Goal: Task Accomplishment & Management: Use online tool/utility

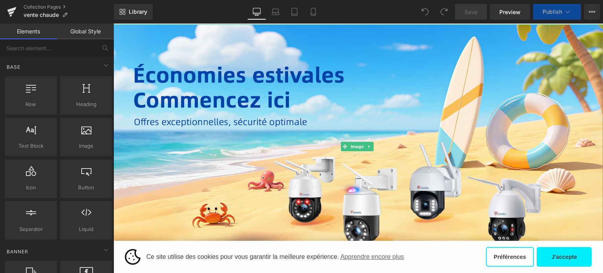
scroll to position [39, 0]
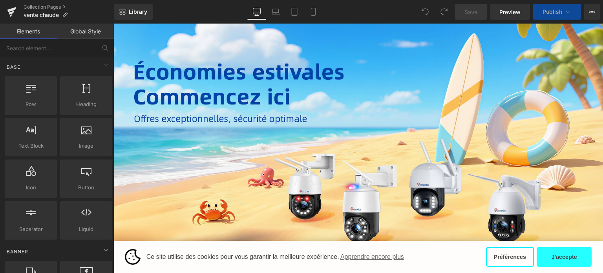
click at [567, 259] on button "J'accepte" at bounding box center [563, 257] width 55 height 20
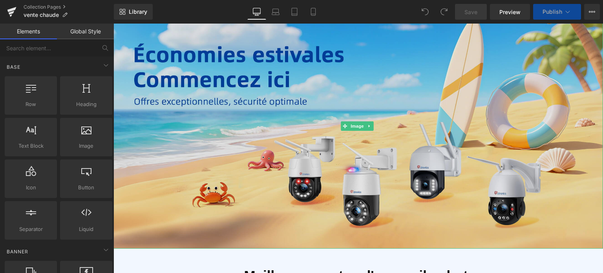
scroll to position [78, 0]
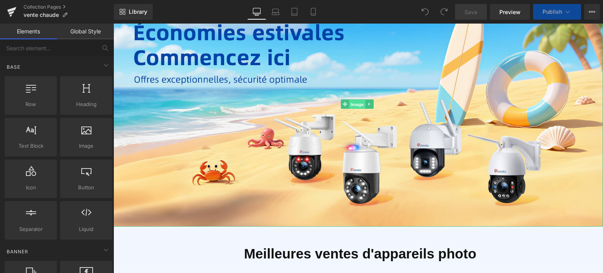
click at [353, 106] on span "Image" at bounding box center [357, 104] width 16 height 9
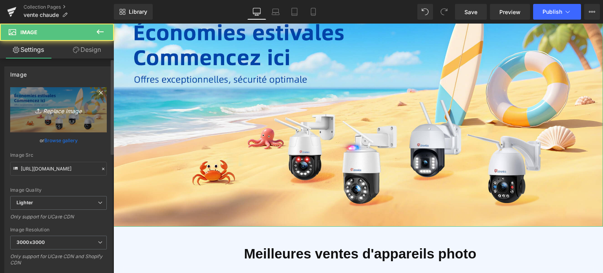
click at [66, 115] on link "Replace Image" at bounding box center [58, 109] width 97 height 45
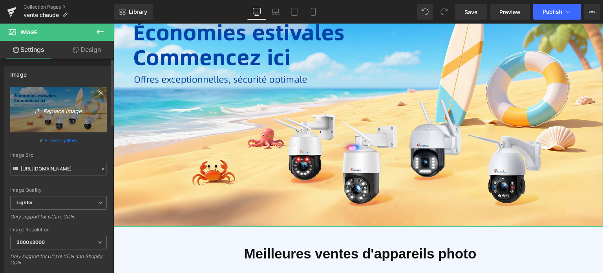
type input "C:\fakepath\1-2.png"
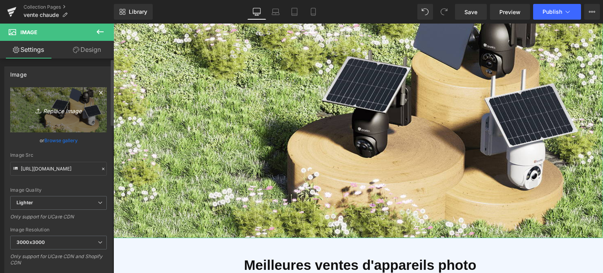
click at [62, 107] on icon "Replace Image" at bounding box center [58, 110] width 63 height 10
type input "C:\fakepath\1-4.jpg"
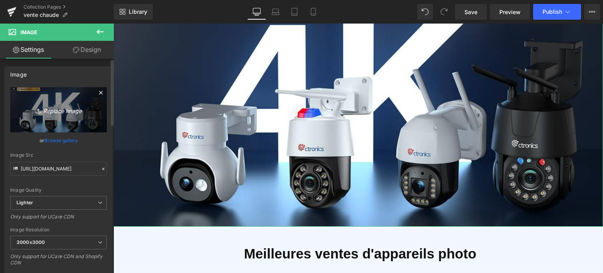
click at [64, 107] on icon "Replace Image" at bounding box center [58, 110] width 63 height 10
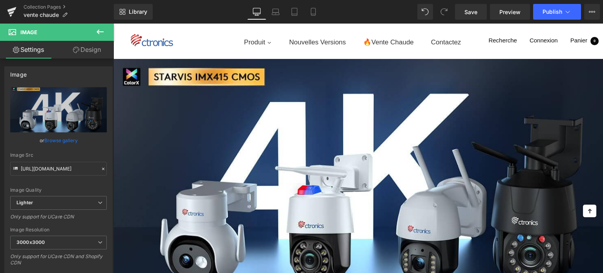
scroll to position [0, 0]
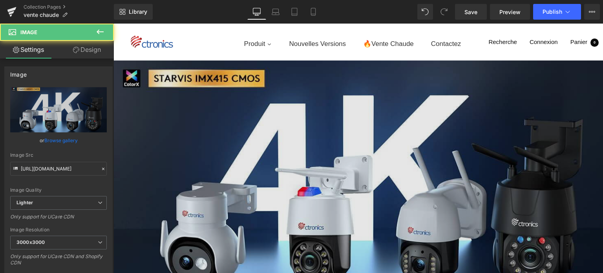
click at [272, 153] on img at bounding box center [357, 182] width 489 height 245
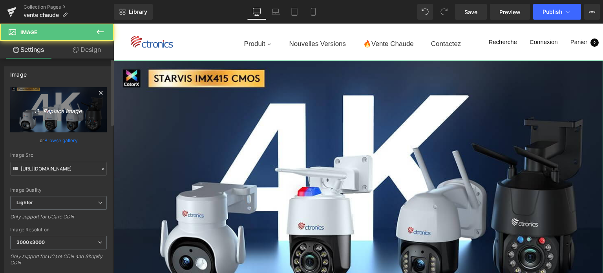
click at [68, 116] on link "Replace Image" at bounding box center [58, 109] width 97 height 45
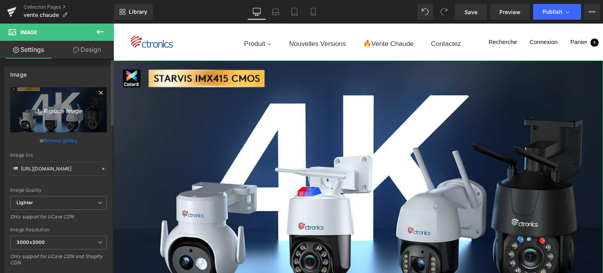
type input "C:\fakepath\1.jpg"
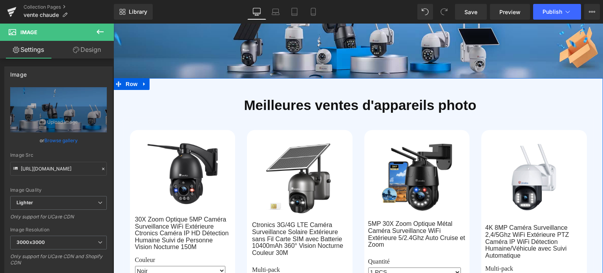
scroll to position [78, 0]
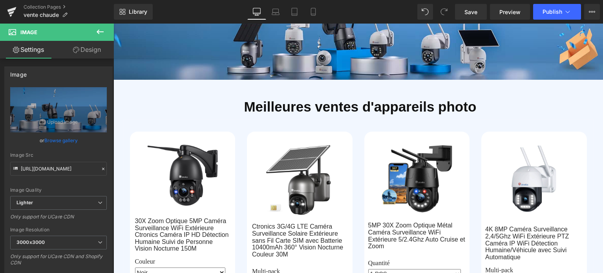
drag, startPoint x: 104, startPoint y: 28, endPoint x: 102, endPoint y: 33, distance: 5.8
click at [104, 28] on icon at bounding box center [99, 31] width 9 height 9
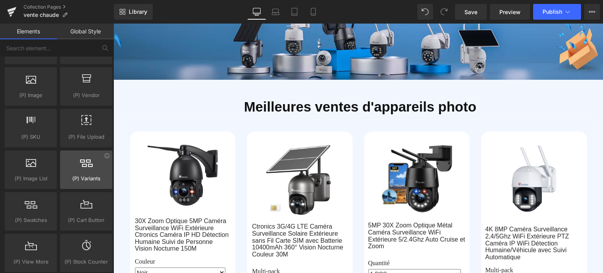
scroll to position [863, 0]
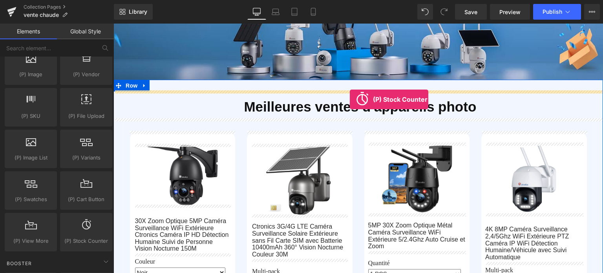
drag, startPoint x: 196, startPoint y: 250, endPoint x: 350, endPoint y: 99, distance: 215.1
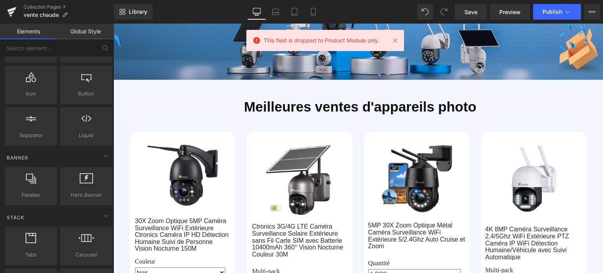
scroll to position [0, 0]
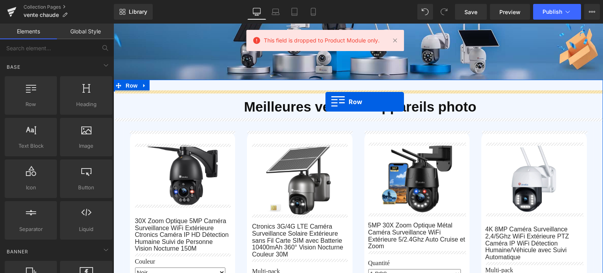
drag, startPoint x: 154, startPoint y: 125, endPoint x: 325, endPoint y: 102, distance: 172.7
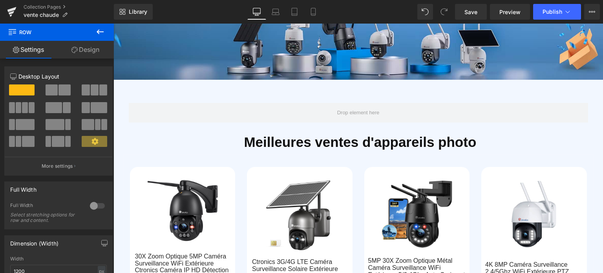
click at [97, 32] on icon at bounding box center [100, 31] width 7 height 5
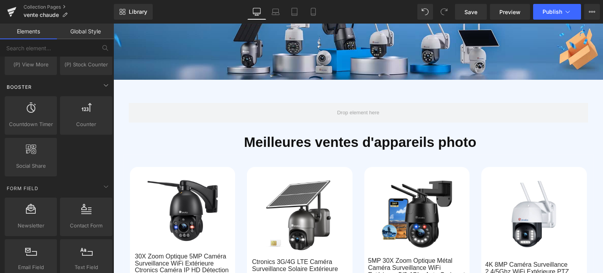
scroll to position [1020, 0]
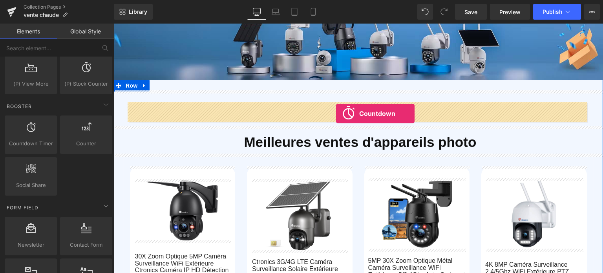
drag, startPoint x: 144, startPoint y: 153, endPoint x: 336, endPoint y: 113, distance: 196.4
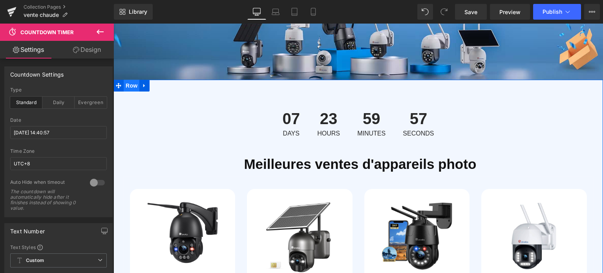
click at [131, 86] on span "Row" at bounding box center [132, 86] width 16 height 12
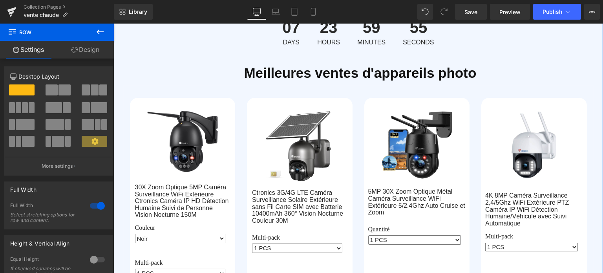
scroll to position [78, 0]
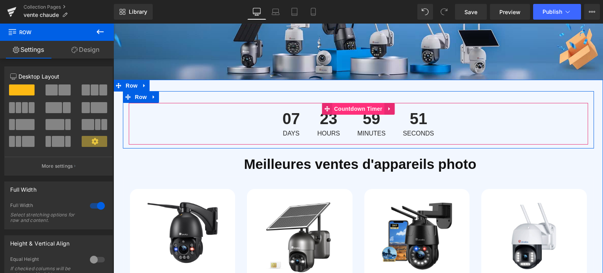
click at [352, 111] on span "Countdown Timer" at bounding box center [358, 109] width 52 height 12
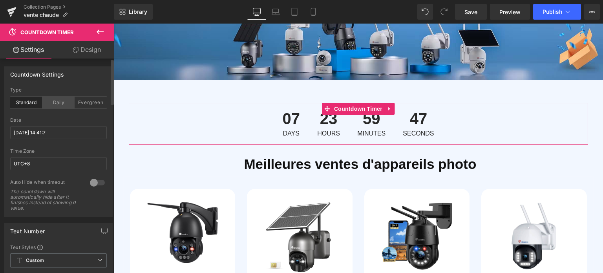
click at [63, 104] on div "Daily" at bounding box center [58, 103] width 32 height 12
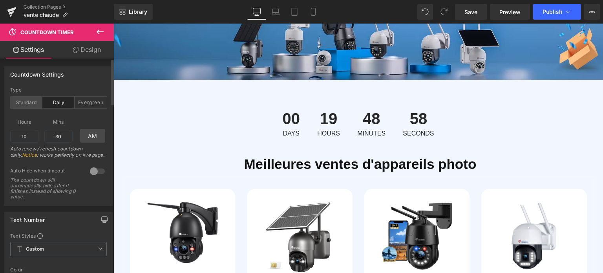
click at [23, 100] on div "Standard" at bounding box center [26, 103] width 32 height 12
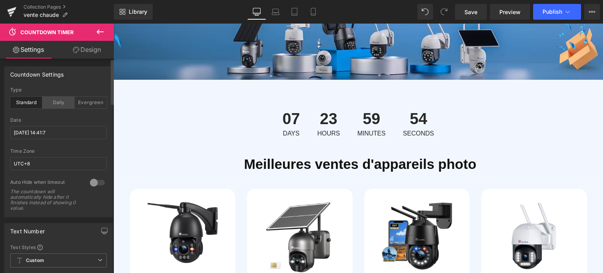
click at [50, 100] on div "Daily" at bounding box center [58, 103] width 32 height 12
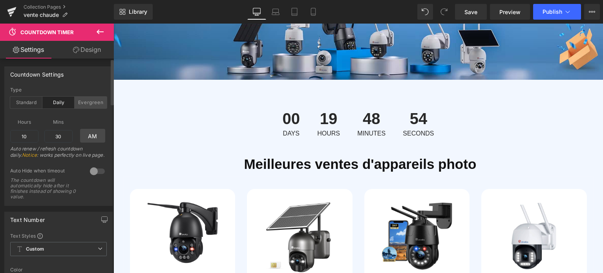
click at [80, 102] on div "Evergreen" at bounding box center [91, 103] width 32 height 12
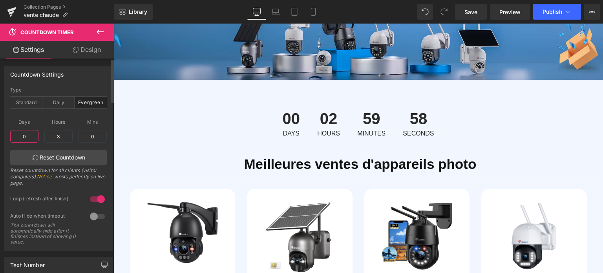
click at [27, 132] on input "0" at bounding box center [24, 136] width 28 height 13
type input "2"
click at [62, 135] on input "3" at bounding box center [58, 136] width 28 height 13
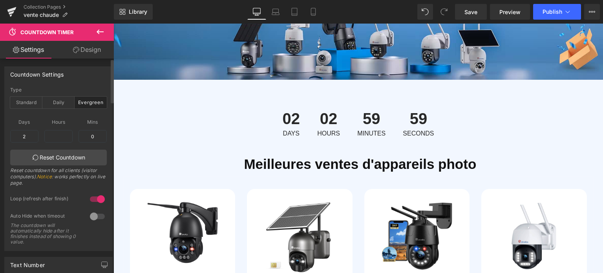
click at [78, 117] on span "Mins" at bounding box center [92, 122] width 28 height 10
click at [64, 105] on div "Daily" at bounding box center [58, 103] width 32 height 12
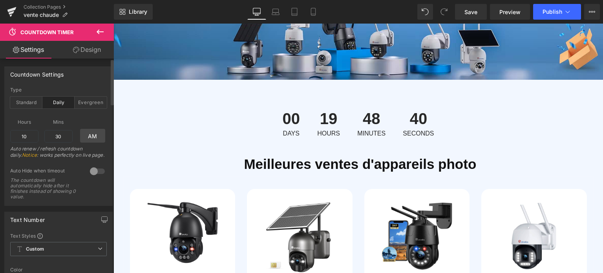
click at [89, 168] on div at bounding box center [97, 171] width 19 height 13
click at [93, 170] on div at bounding box center [97, 171] width 19 height 13
click at [89, 100] on div "Evergreen" at bounding box center [91, 103] width 32 height 12
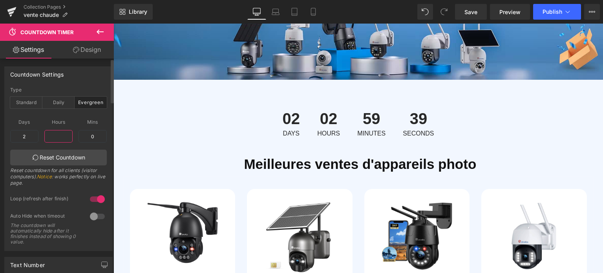
drag, startPoint x: 51, startPoint y: 135, endPoint x: 65, endPoint y: 135, distance: 13.7
click at [65, 135] on input "text" at bounding box center [58, 136] width 28 height 13
type input "3"
type input "6"
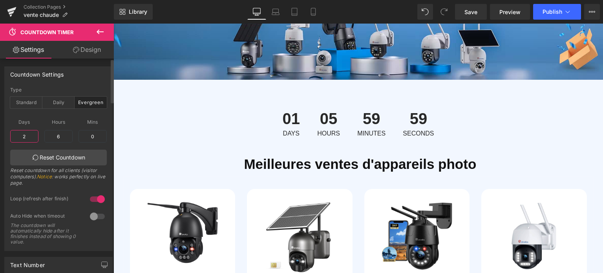
drag, startPoint x: 26, startPoint y: 137, endPoint x: 5, endPoint y: 137, distance: 21.2
click at [5, 137] on div "standard Type Standard Daily Evergreen 2025/9/7 14:41:7 Date 2025/9/7 14:41:7 U…" at bounding box center [59, 168] width 108 height 163
drag, startPoint x: 23, startPoint y: 136, endPoint x: 30, endPoint y: 136, distance: 7.5
click at [30, 136] on input "1" at bounding box center [24, 136] width 28 height 13
type input "2"
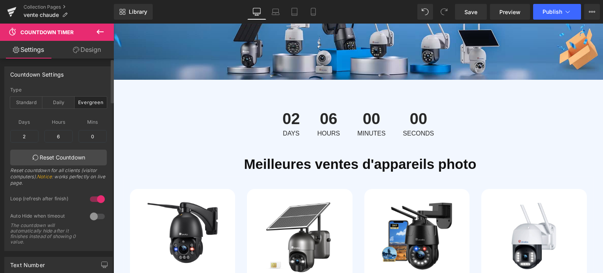
click at [72, 118] on div "Days 0 2 Hours 3 6 Mins 0 0 Reset Countdown Reset countdown for all clients (vi…" at bounding box center [58, 152] width 97 height 78
drag, startPoint x: 55, startPoint y: 136, endPoint x: 64, endPoint y: 137, distance: 9.0
click at [64, 137] on input "6" at bounding box center [58, 136] width 28 height 13
type input "1"
click at [78, 117] on span "Mins" at bounding box center [92, 122] width 28 height 10
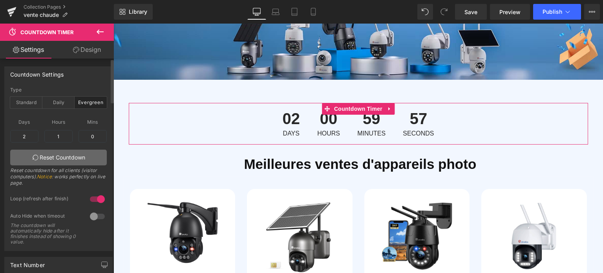
click at [74, 158] on link "Reset Countdown" at bounding box center [58, 158] width 97 height 16
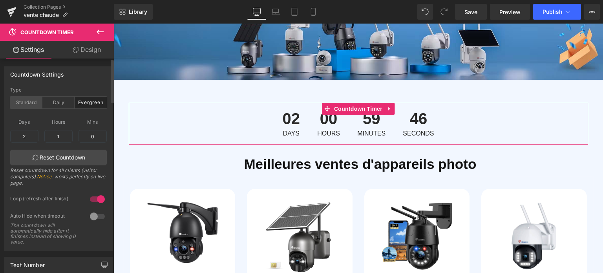
click at [31, 103] on div "Standard" at bounding box center [26, 103] width 32 height 12
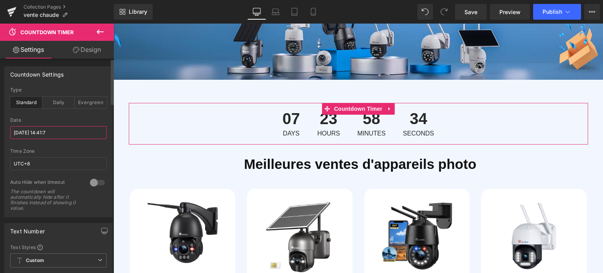
click at [33, 131] on input "2025/9/7 14:41:7" at bounding box center [58, 132] width 97 height 13
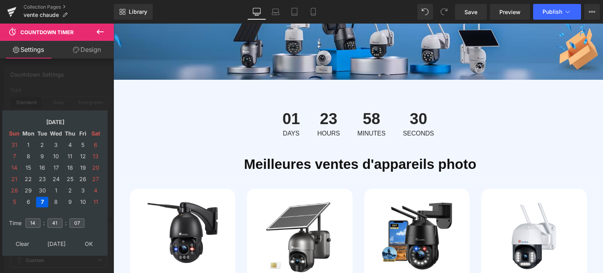
type input "2025/9/1 14:41:7"
click at [54, 191] on td "1" at bounding box center [56, 190] width 14 height 11
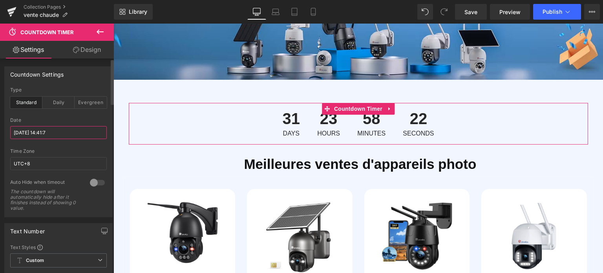
click at [31, 131] on input "2025/9/1 14:41:7" at bounding box center [58, 132] width 97 height 13
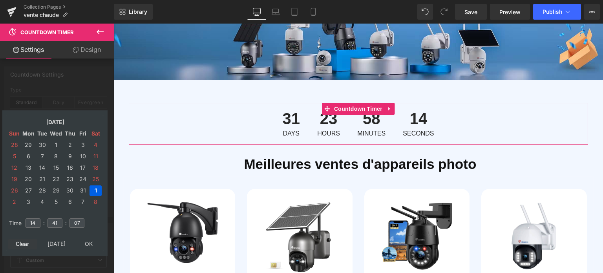
click at [20, 240] on td "Clear" at bounding box center [22, 244] width 29 height 11
click at [20, 239] on td "Clear" at bounding box center [22, 244] width 29 height 11
click at [31, 218] on input "14" at bounding box center [33, 222] width 15 height 9
click at [57, 141] on td "1" at bounding box center [56, 145] width 14 height 11
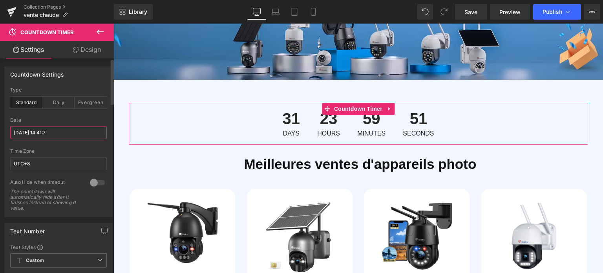
click at [30, 132] on input "2025/9/1 14:41:7" at bounding box center [58, 132] width 97 height 13
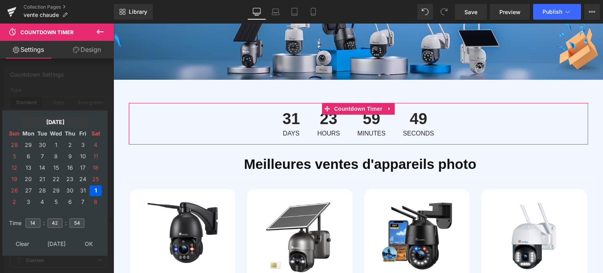
click at [40, 120] on td "Oct, 2025" at bounding box center [55, 122] width 67 height 11
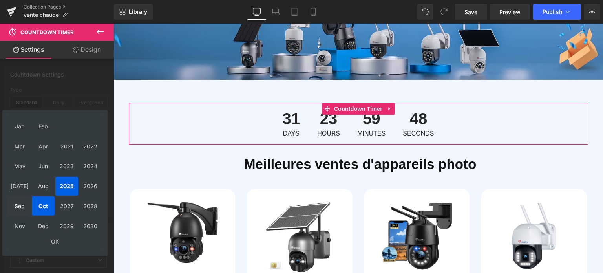
click at [18, 207] on td "Sep" at bounding box center [19, 205] width 23 height 19
click at [56, 243] on td "OK" at bounding box center [54, 241] width 93 height 11
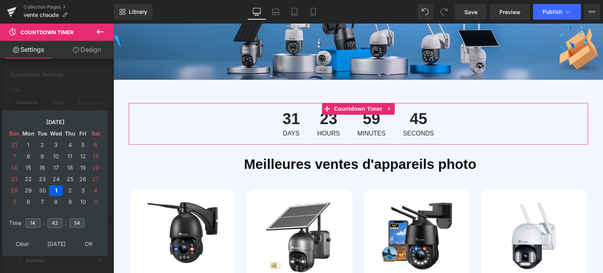
click at [57, 188] on td "1" at bounding box center [56, 190] width 14 height 11
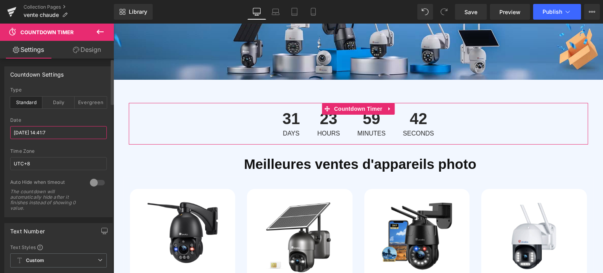
click at [29, 131] on input "2025/9/1 14:41:7" at bounding box center [58, 132] width 97 height 13
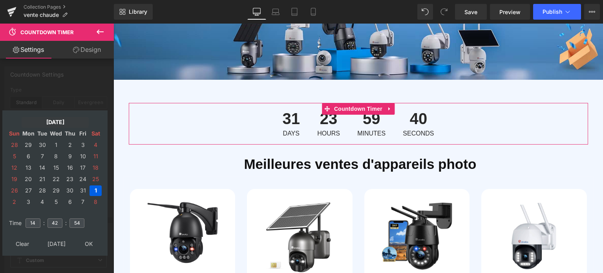
click at [50, 119] on td "Oct, 2025" at bounding box center [55, 122] width 67 height 11
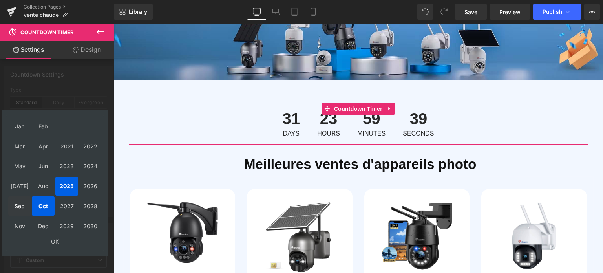
click at [24, 201] on td "Sep" at bounding box center [19, 205] width 23 height 19
click at [53, 241] on td "OK" at bounding box center [54, 241] width 93 height 11
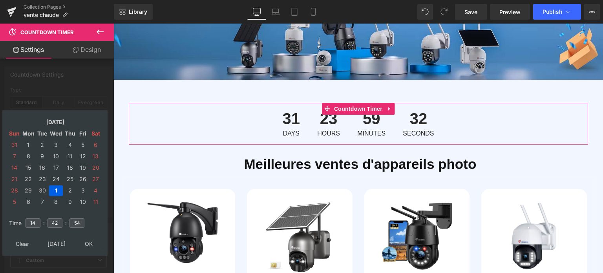
click at [56, 188] on td "1" at bounding box center [56, 190] width 14 height 11
click at [27, 144] on td "29" at bounding box center [29, 145] width 14 height 11
click at [28, 142] on td "1" at bounding box center [29, 145] width 14 height 11
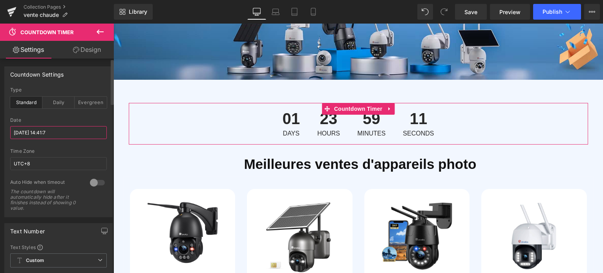
click at [72, 131] on input "2025/9/1 14:41:7" at bounding box center [58, 132] width 97 height 13
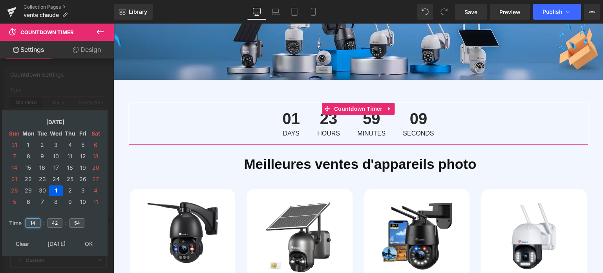
drag, startPoint x: 37, startPoint y: 219, endPoint x: 24, endPoint y: 219, distance: 13.7
click at [24, 219] on table "Time 14 : 42 : 54" at bounding box center [54, 222] width 97 height 27
type input "24"
click at [55, 219] on input "42" at bounding box center [54, 222] width 15 height 9
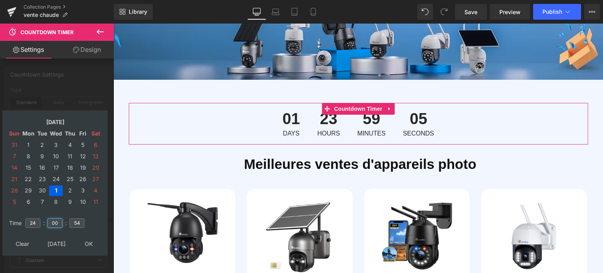
type input "00"
click at [79, 218] on input "54" at bounding box center [76, 222] width 15 height 9
type input "00"
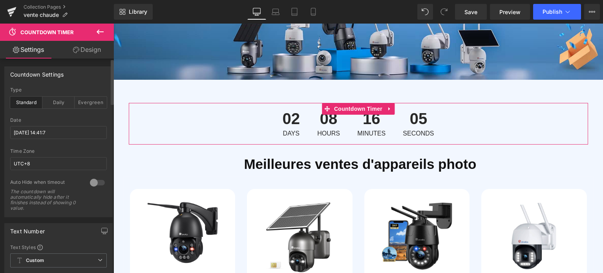
click at [100, 143] on div at bounding box center [58, 145] width 97 height 5
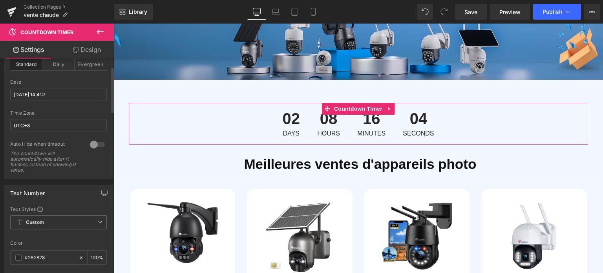
scroll to position [39, 0]
click at [97, 145] on div at bounding box center [97, 143] width 19 height 13
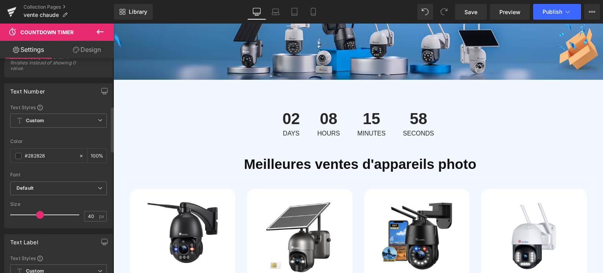
scroll to position [0, 0]
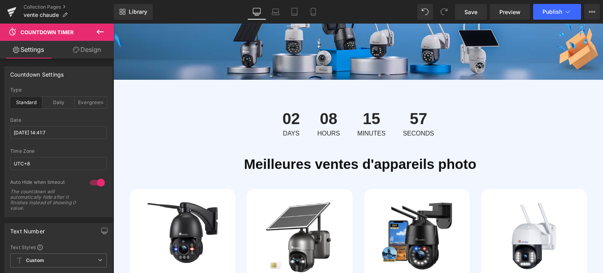
click at [96, 27] on icon at bounding box center [99, 31] width 9 height 9
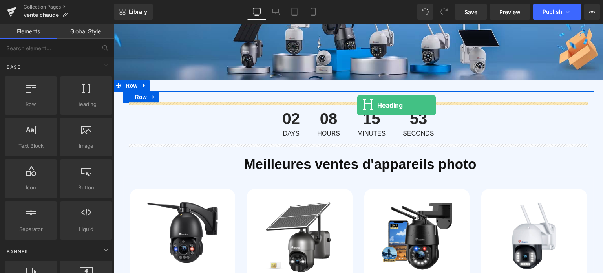
drag, startPoint x: 199, startPoint y: 124, endPoint x: 357, endPoint y: 105, distance: 159.3
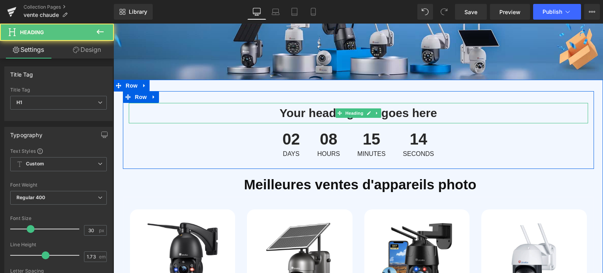
click at [305, 115] on h1 "Your heading text goes here" at bounding box center [358, 113] width 459 height 20
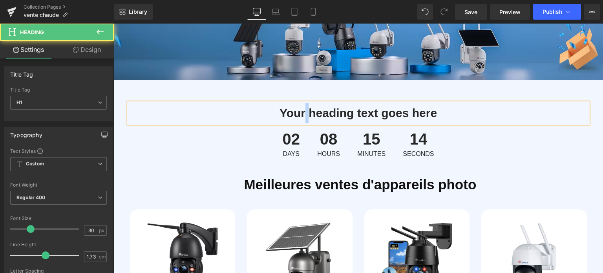
click at [305, 115] on h1 "Your heading text goes here" at bounding box center [358, 113] width 459 height 20
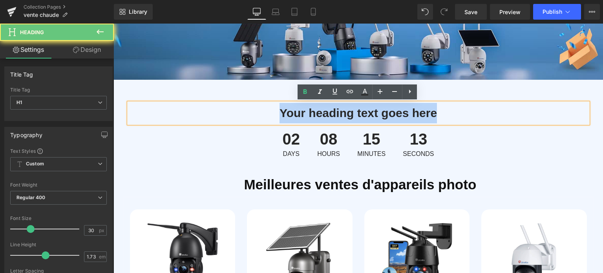
click at [305, 115] on h1 "Your heading text goes here" at bounding box center [358, 113] width 459 height 20
paste div
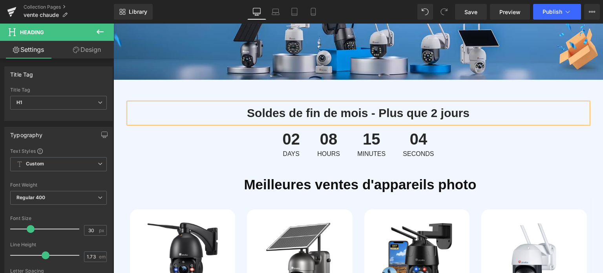
click at [250, 86] on div "Soldes de fin de mois - Plus que 2 jours Heading 02 Days 08 Hours 15 Minutes 04…" at bounding box center [357, 270] width 489 height 381
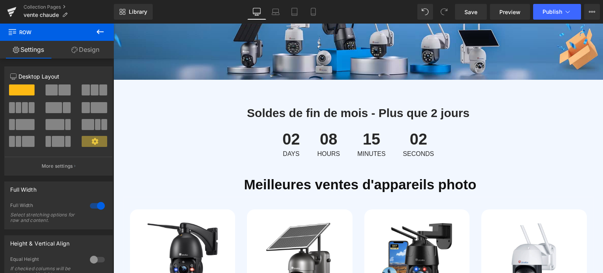
click at [100, 32] on icon at bounding box center [100, 31] width 7 height 5
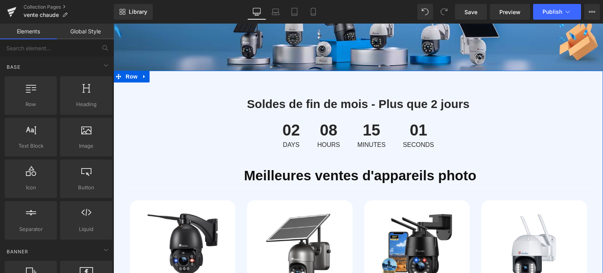
scroll to position [78, 0]
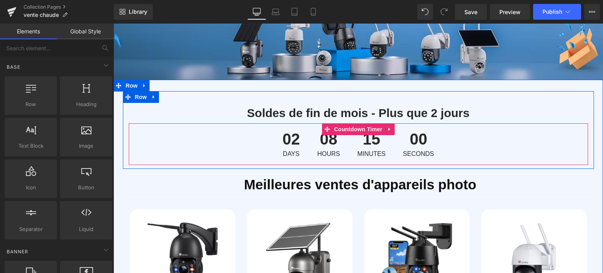
click at [314, 137] on div "08 Hours" at bounding box center [328, 144] width 38 height 42
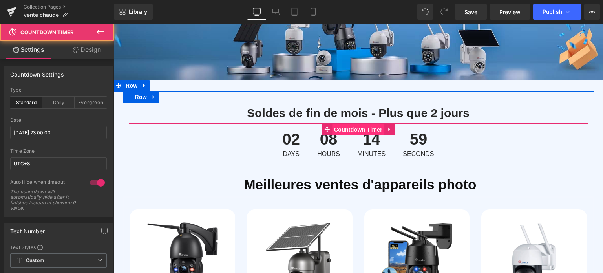
click at [357, 130] on span "Countdown Timer" at bounding box center [358, 130] width 52 height 12
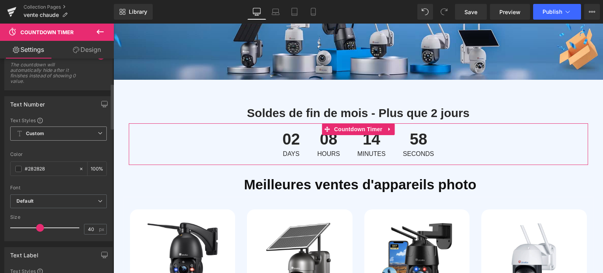
scroll to position [157, 0]
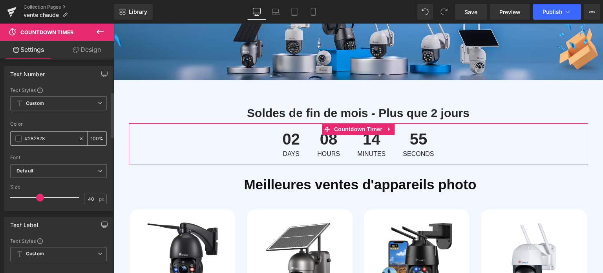
click at [55, 138] on input "#282828" at bounding box center [50, 138] width 50 height 9
click at [16, 137] on span at bounding box center [18, 138] width 6 height 6
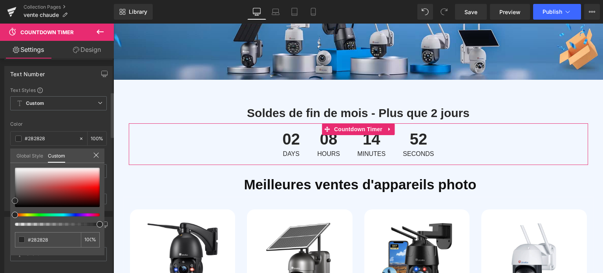
click at [82, 184] on div at bounding box center [57, 187] width 85 height 39
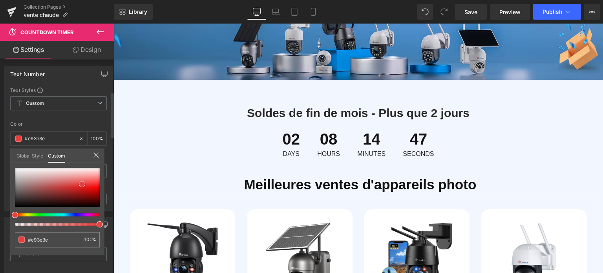
click at [19, 203] on div at bounding box center [57, 187] width 85 height 39
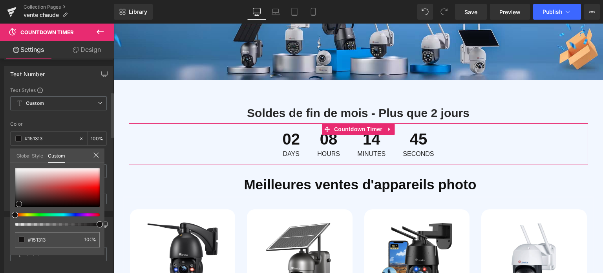
click at [86, 187] on div at bounding box center [57, 187] width 85 height 39
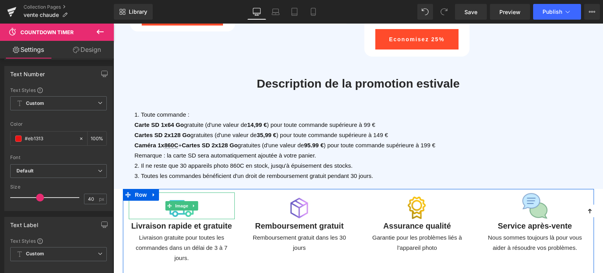
scroll to position [1374, 0]
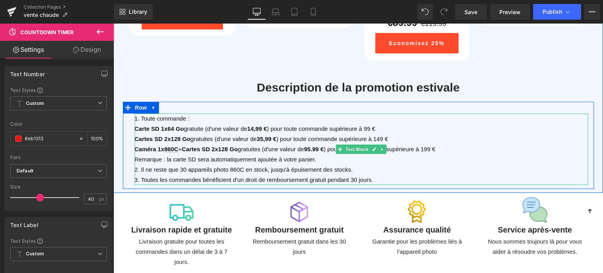
click at [205, 142] on p "Cartes SD 2x128 Go gratuites (d'une valeur de 35,99 € ) pour toute commande sup…" at bounding box center [361, 139] width 453 height 10
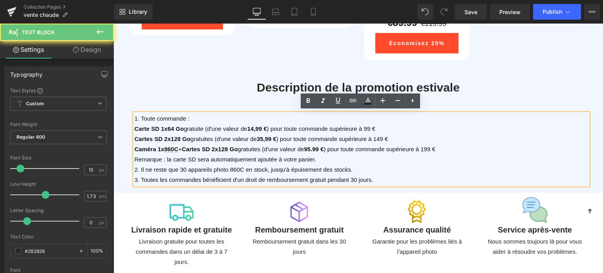
click at [199, 137] on span "Cartes SD 2x128 Go gratuites (d'une valeur de 35,99 € ) pour toute commande sup…" at bounding box center [262, 138] width 254 height 7
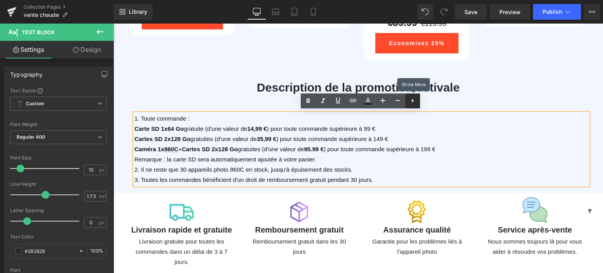
click at [409, 103] on icon at bounding box center [412, 100] width 9 height 9
click at [168, 89] on h1 "Description de la promotion estivale" at bounding box center [358, 87] width 459 height 20
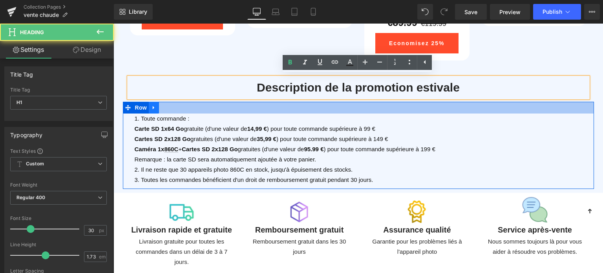
click at [159, 104] on div at bounding box center [358, 108] width 471 height 12
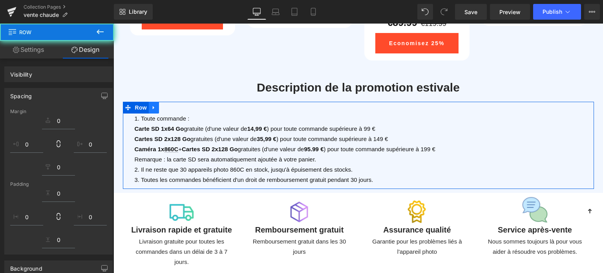
click at [155, 105] on icon at bounding box center [153, 108] width 5 height 6
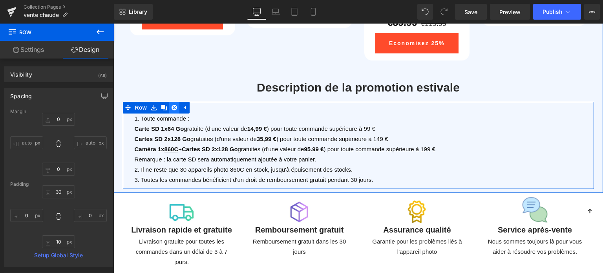
click at [169, 108] on link at bounding box center [174, 108] width 10 height 12
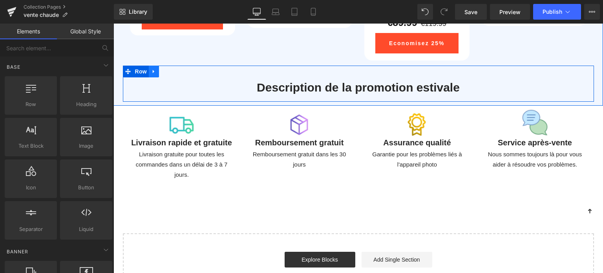
click at [154, 69] on icon at bounding box center [153, 72] width 5 height 6
click at [174, 69] on icon at bounding box center [173, 71] width 5 height 5
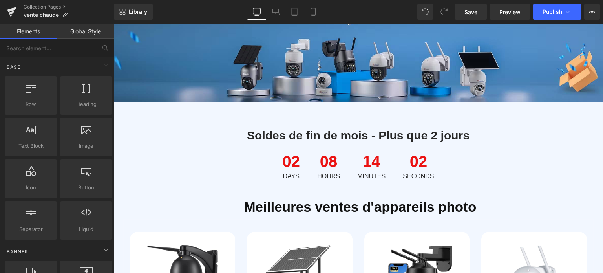
scroll to position [0, 0]
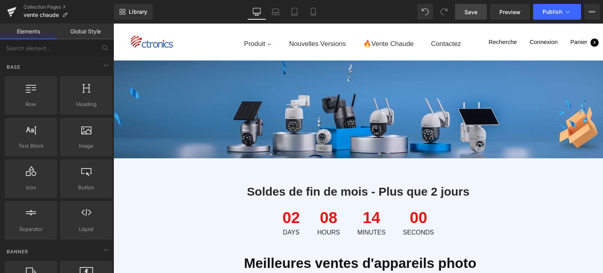
click at [463, 9] on link "Save" at bounding box center [471, 12] width 32 height 16
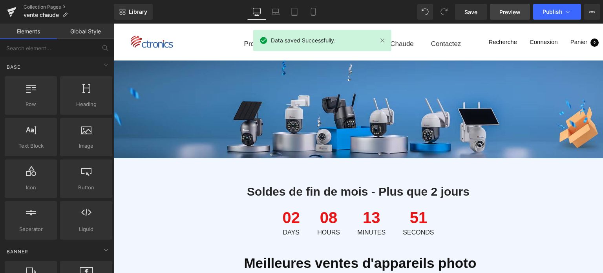
click at [513, 15] on span "Preview" at bounding box center [509, 12] width 21 height 8
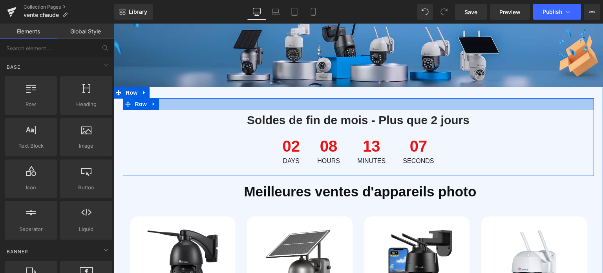
scroll to position [78, 0]
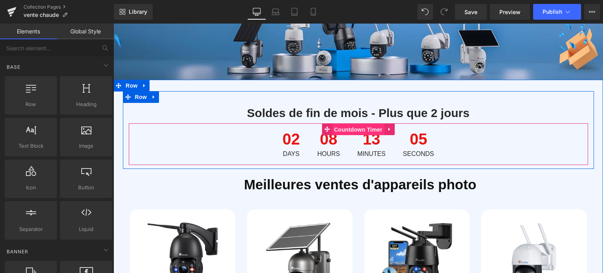
click at [356, 133] on span "Countdown Timer" at bounding box center [358, 130] width 52 height 12
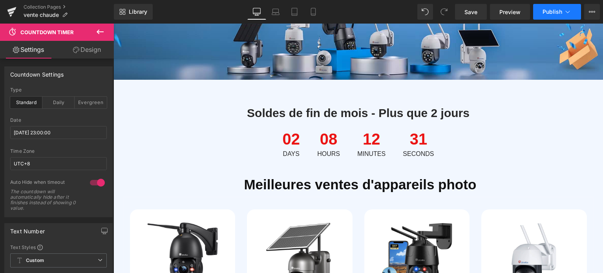
click at [545, 12] on span "Publish" at bounding box center [552, 12] width 20 height 6
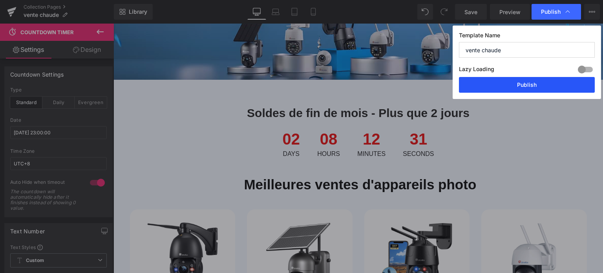
drag, startPoint x: 507, startPoint y: 80, endPoint x: 116, endPoint y: 114, distance: 393.1
click at [507, 80] on button "Publish" at bounding box center [527, 85] width 136 height 16
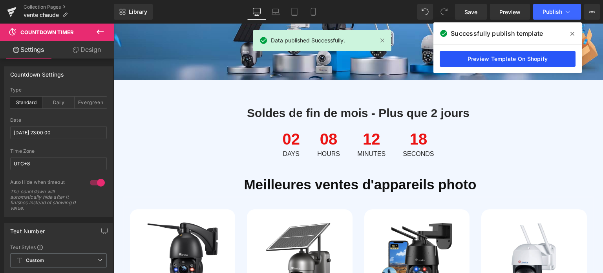
drag, startPoint x: 385, startPoint y: 33, endPoint x: 498, endPoint y: 57, distance: 115.8
click at [498, 57] on link "Preview Template On Shopify" at bounding box center [508, 59] width 136 height 16
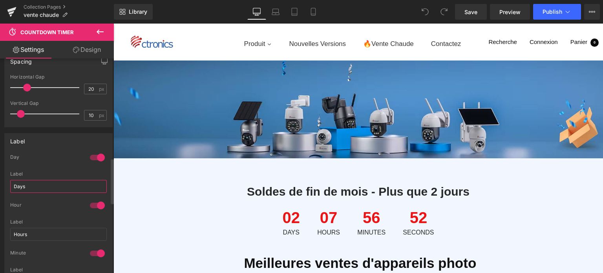
paste input "Jour"
type input "Jours"
click at [39, 223] on div "Label Hours" at bounding box center [58, 234] width 97 height 31
click at [39, 229] on input "Hours" at bounding box center [58, 234] width 97 height 13
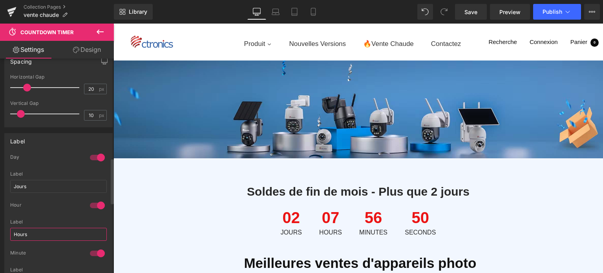
click at [39, 229] on input "Hours" at bounding box center [58, 234] width 97 height 13
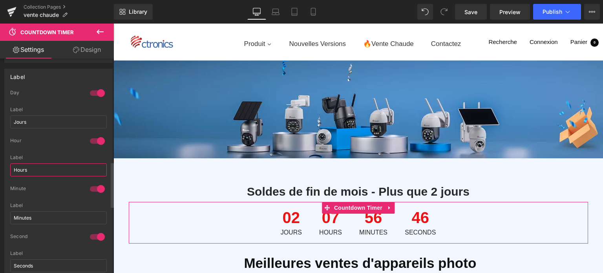
scroll to position [549, 0]
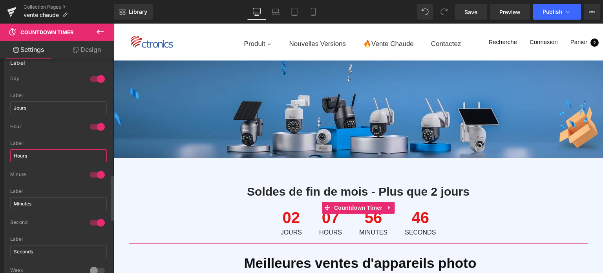
click at [36, 155] on input "Hours" at bounding box center [58, 155] width 97 height 13
click at [46, 152] on input "Hours" at bounding box center [58, 155] width 97 height 13
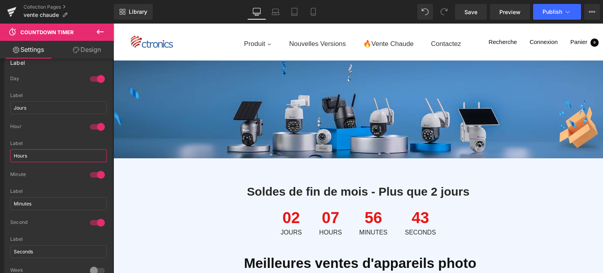
paste input "Orari"
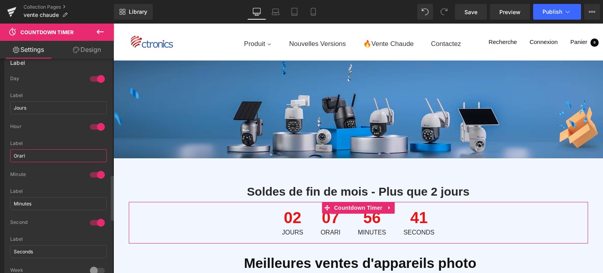
paste input "Orari"
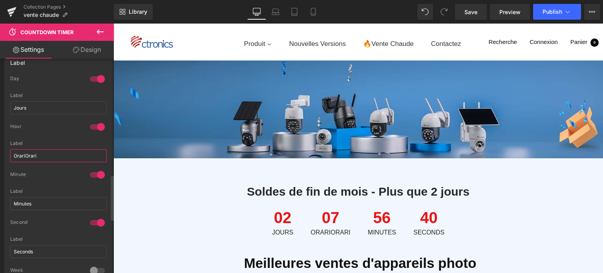
click at [43, 153] on input "OrariOrari" at bounding box center [58, 155] width 97 height 13
paste input "text"
type input "Orari"
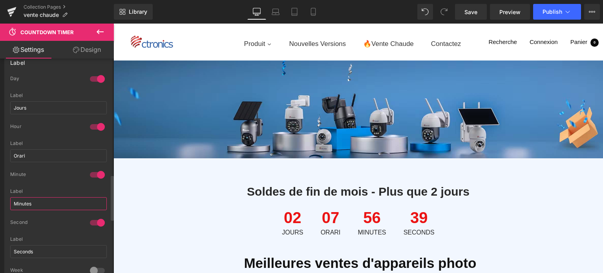
click at [38, 205] on input "Minutes" at bounding box center [58, 203] width 97 height 13
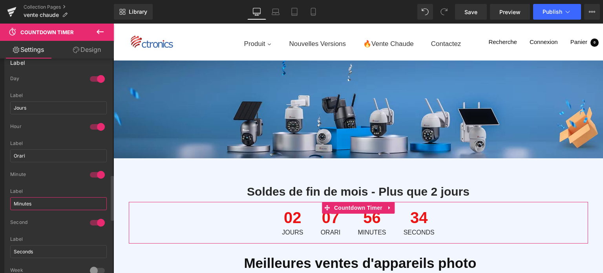
paste input "Verbale"
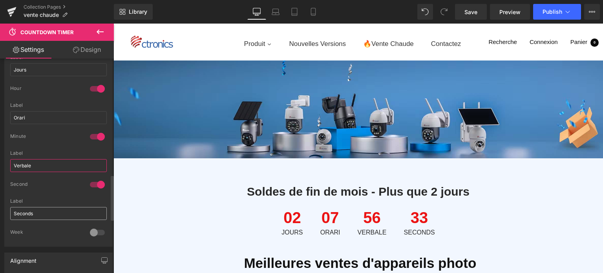
scroll to position [589, 0]
type input "Verbale"
click at [44, 208] on input "Seconds" at bounding box center [58, 212] width 97 height 13
paste input "e"
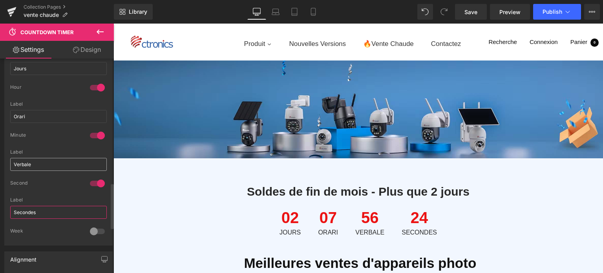
type input "Seconds"
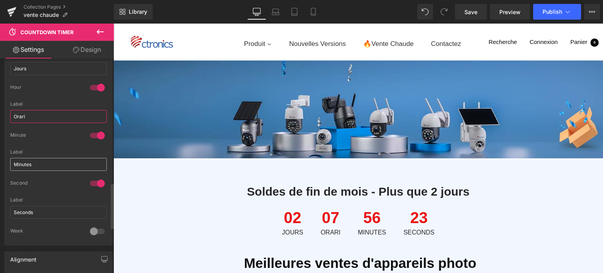
type input "Minutes"
type input "Hours"
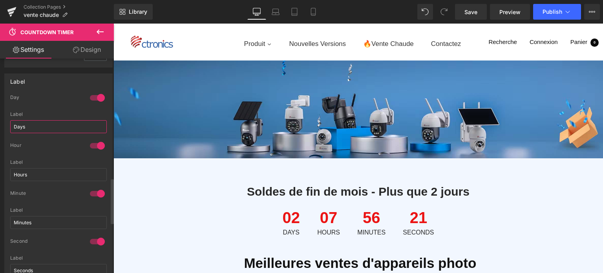
scroll to position [510, 0]
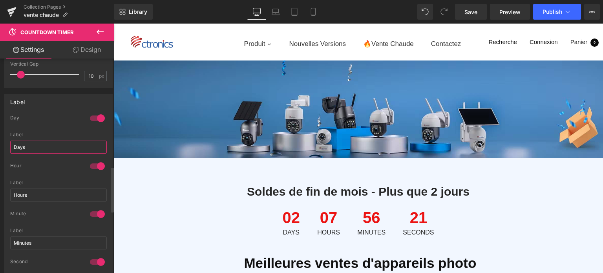
click at [47, 141] on input "Days" at bounding box center [58, 146] width 97 height 13
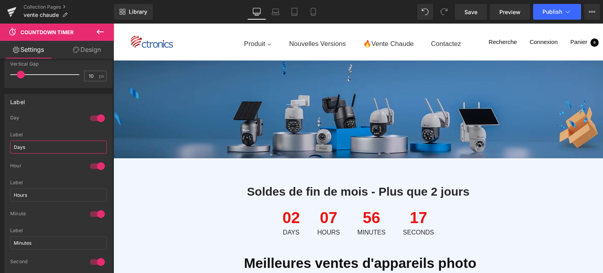
paste input "Jour"
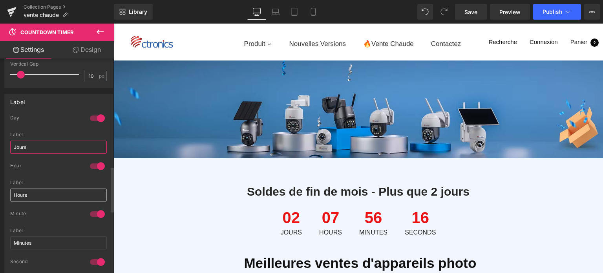
type input "Jours"
click at [39, 191] on input "Hours" at bounding box center [58, 194] width 97 height 13
